Goal: Task Accomplishment & Management: Complete application form

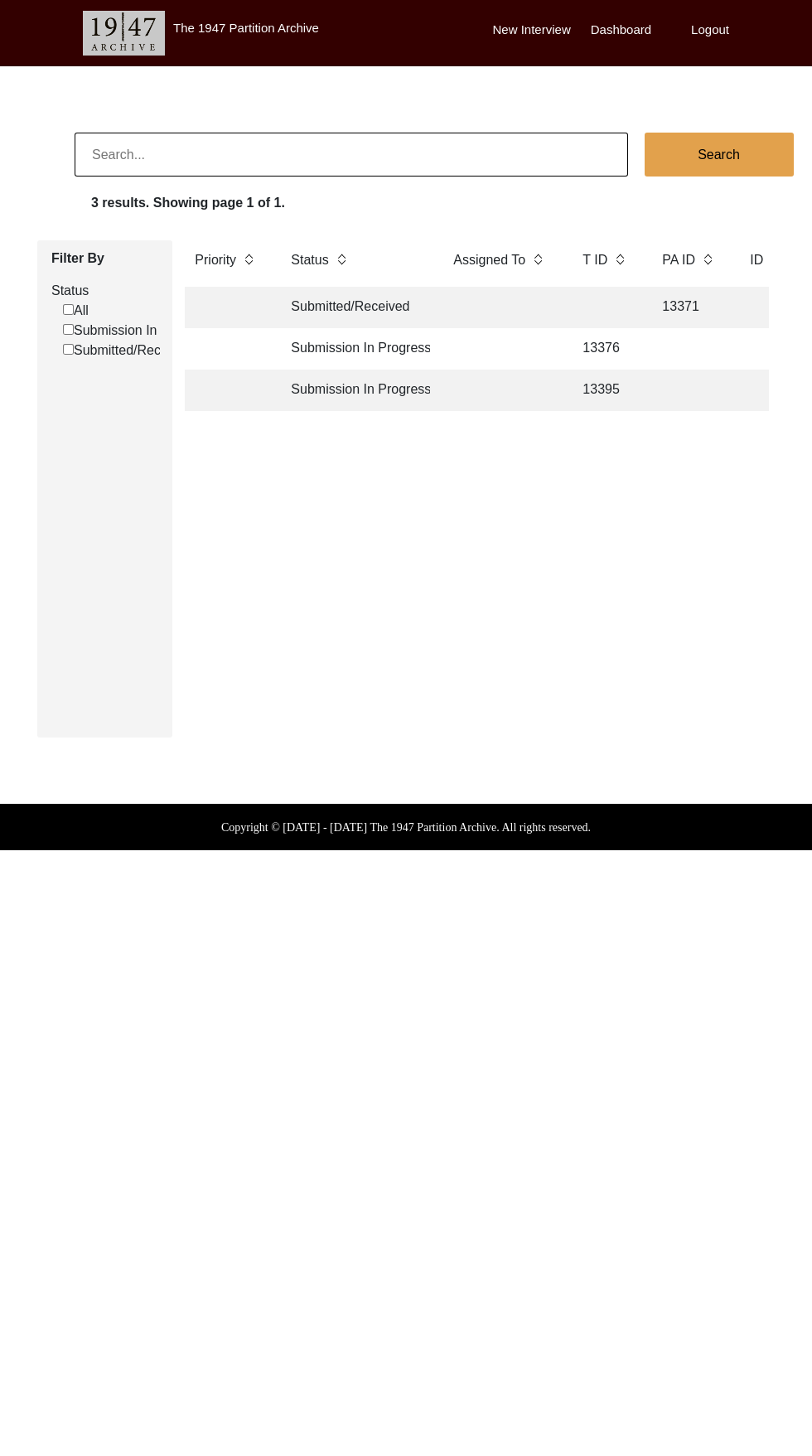
click at [625, 346] on td "13376" at bounding box center [605, 349] width 66 height 41
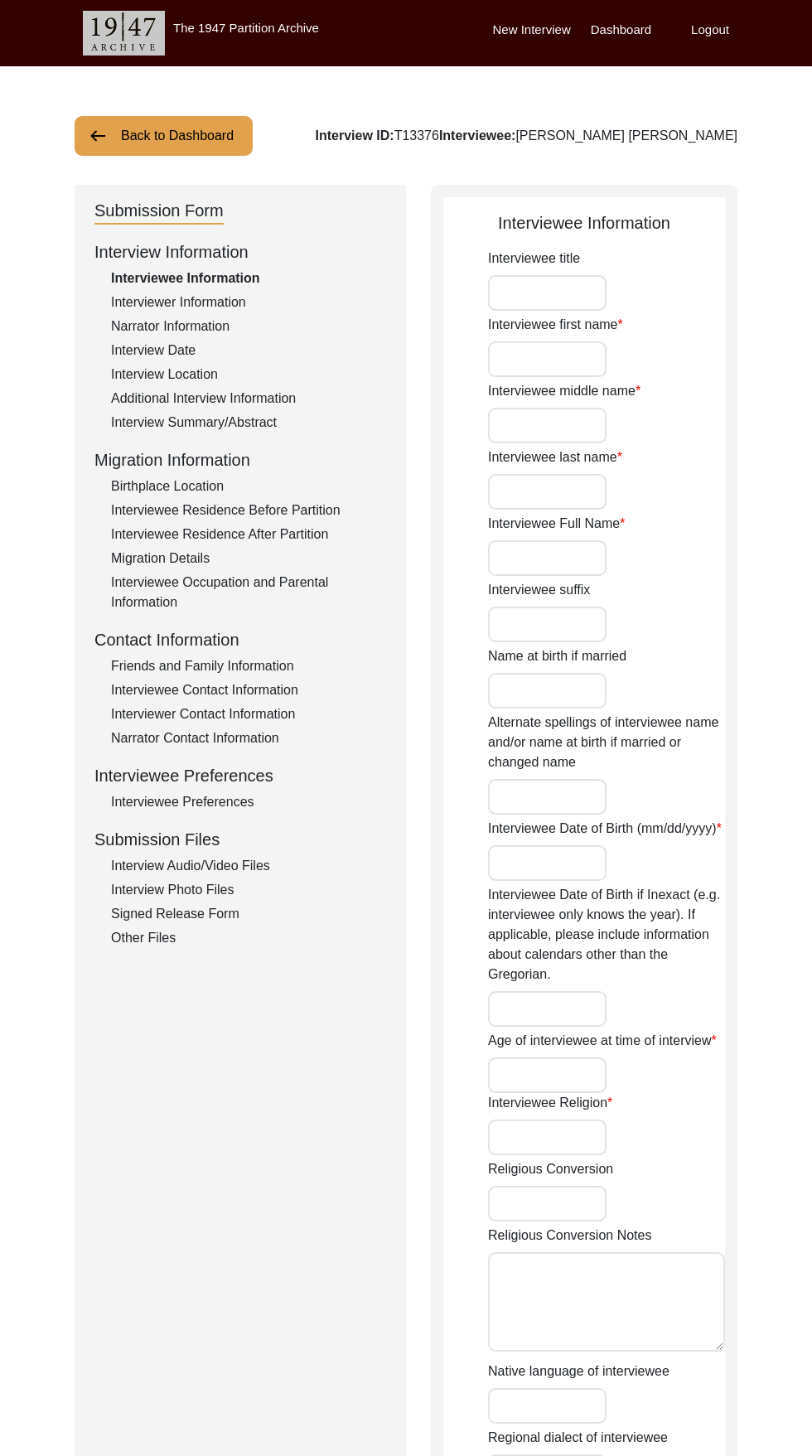
type input "[PERSON_NAME]"
type input "Lal"
type input "Khurana"
type input "[PERSON_NAME] [PERSON_NAME]"
type input "[DATE]"
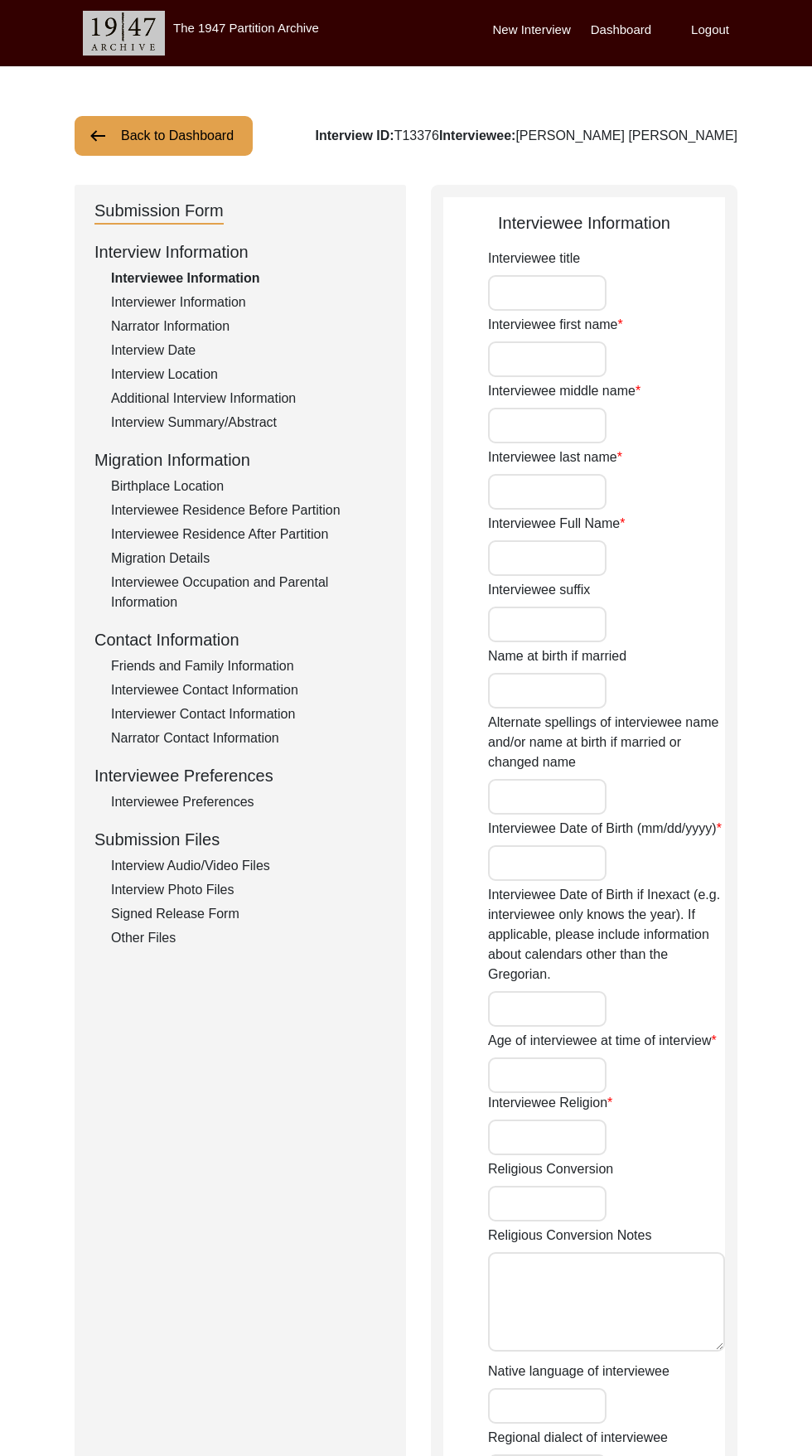
type input "88"
type input "[DEMOGRAPHIC_DATA]"
type input "Hindi"
type input "[DEMOGRAPHIC_DATA]"
click at [154, 937] on div "Other Files" at bounding box center [248, 938] width 275 height 20
